Goal: Information Seeking & Learning: Learn about a topic

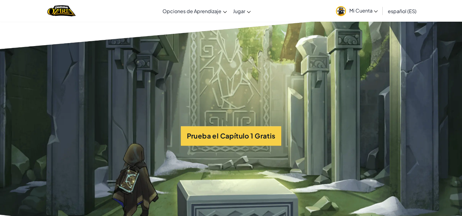
scroll to position [1429, 0]
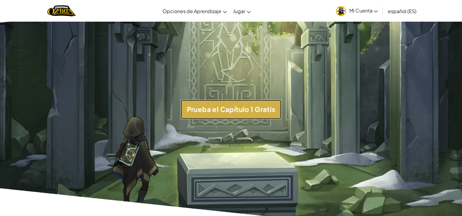
click at [250, 119] on button "Prueba el Capítulo 1 Gratis" at bounding box center [231, 109] width 101 height 19
